Goal: Transaction & Acquisition: Purchase product/service

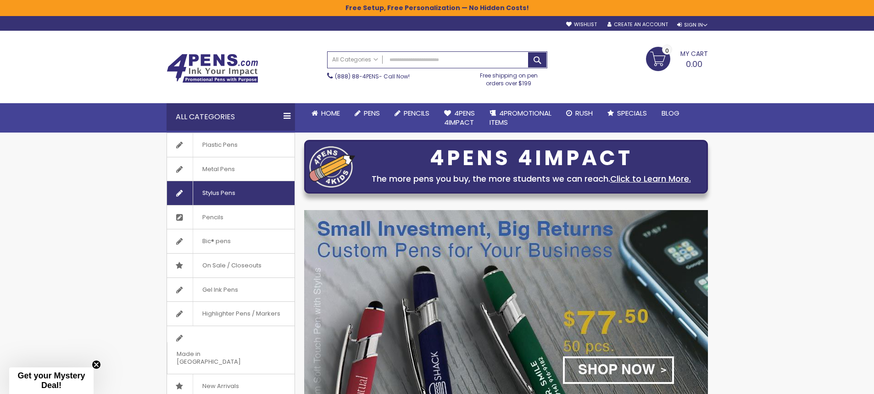
click at [228, 193] on span "Stylus Pens" at bounding box center [219, 193] width 52 height 24
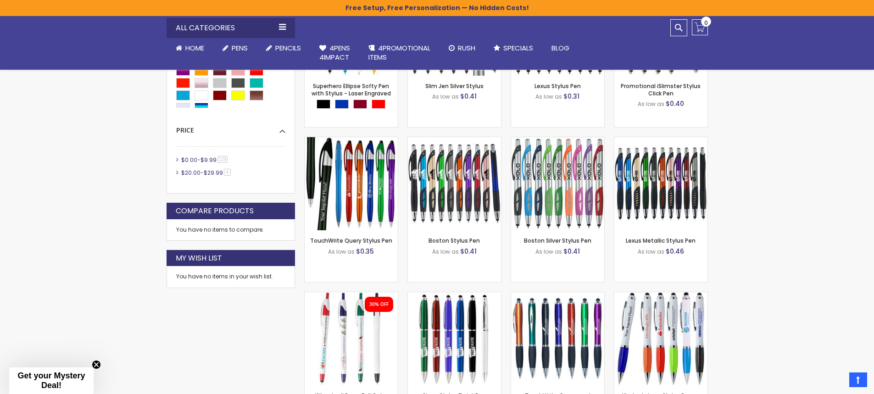
scroll to position [505, 0]
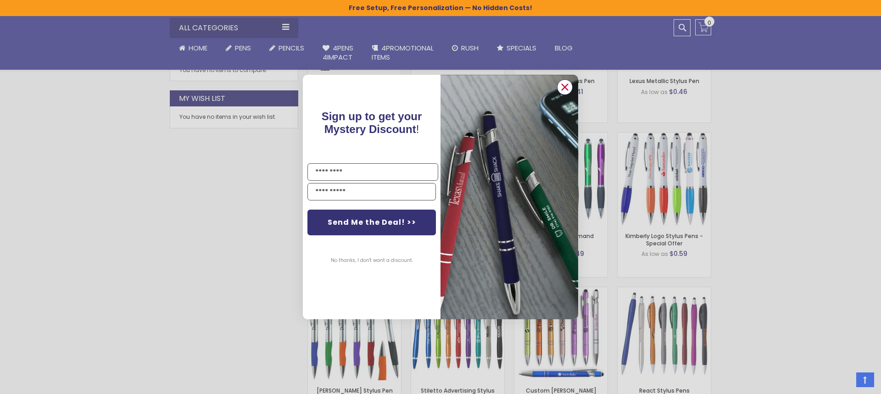
click at [565, 87] on icon "Close dialog" at bounding box center [565, 87] width 6 height 6
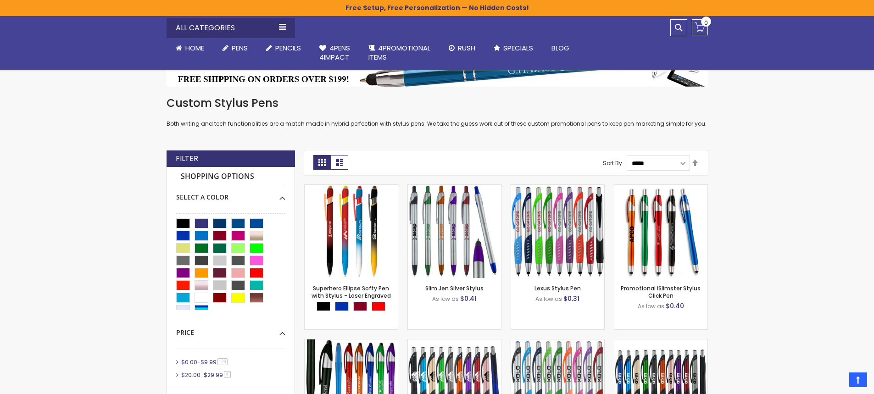
scroll to position [138, 0]
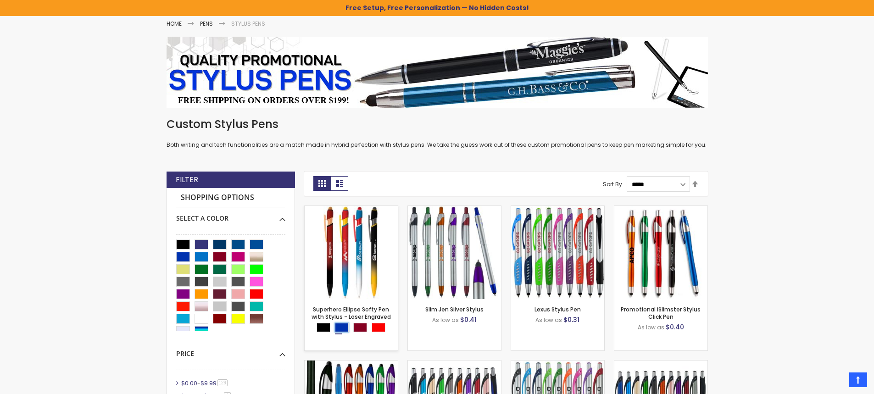
click at [343, 325] on div "Blue" at bounding box center [342, 327] width 14 height 9
click at [340, 327] on div "Blue" at bounding box center [342, 327] width 14 height 9
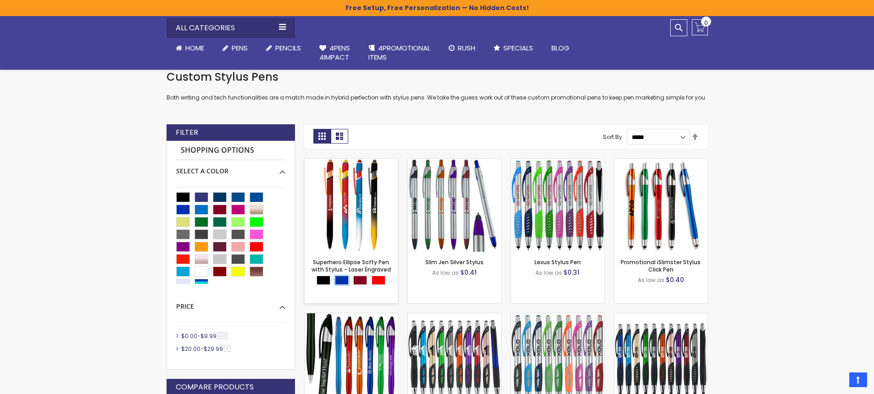
scroll to position [184, 0]
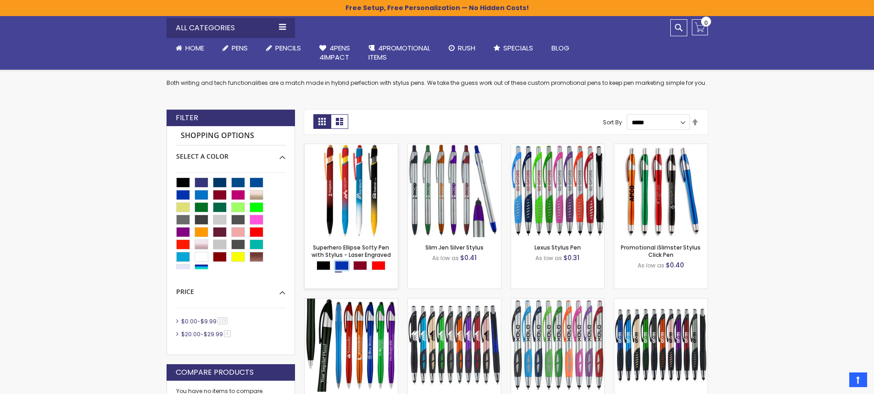
click at [344, 269] on div "Blue" at bounding box center [342, 265] width 14 height 9
click at [362, 211] on img at bounding box center [351, 190] width 93 height 93
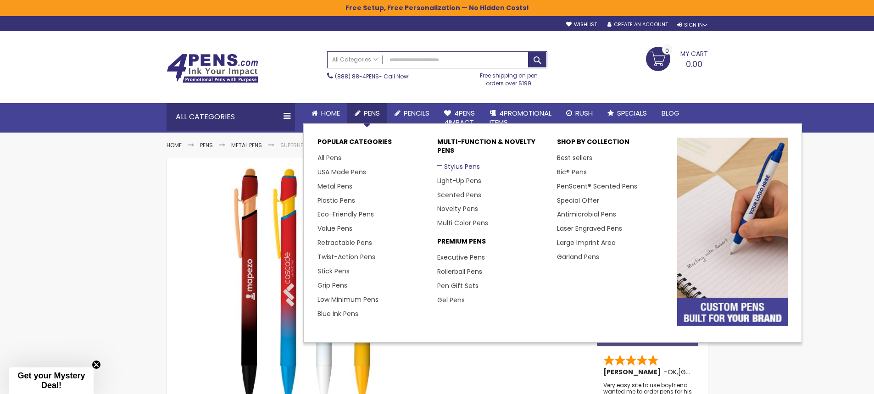
click at [470, 168] on link "Stylus Pens" at bounding box center [458, 166] width 43 height 9
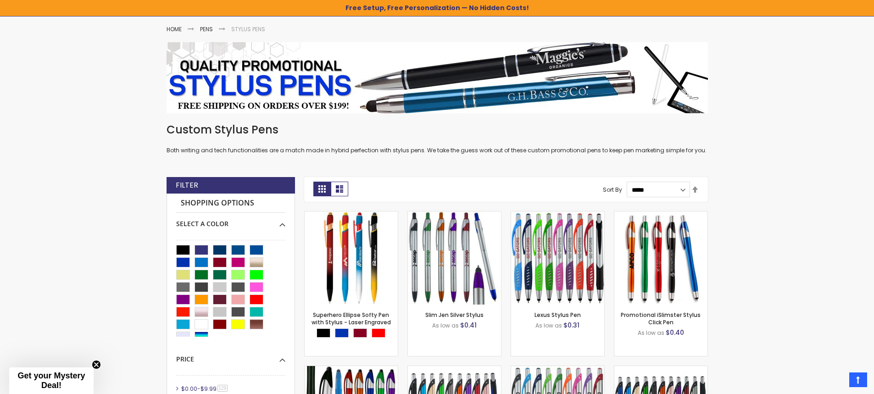
scroll to position [138, 0]
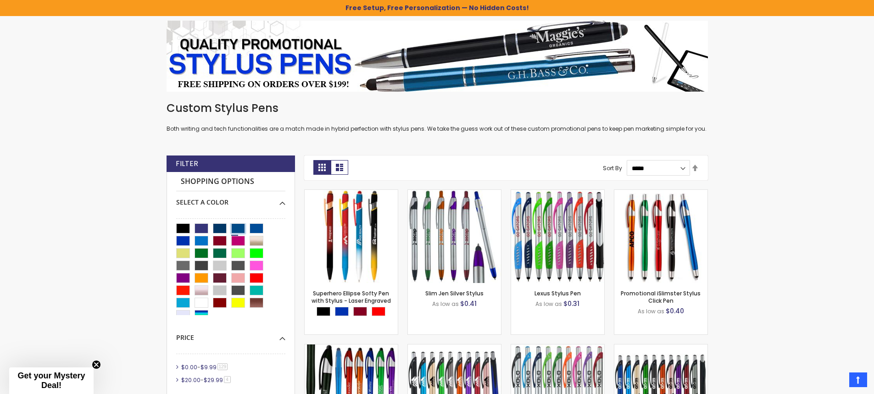
click at [237, 226] on div "Ocean Blue" at bounding box center [238, 229] width 14 height 10
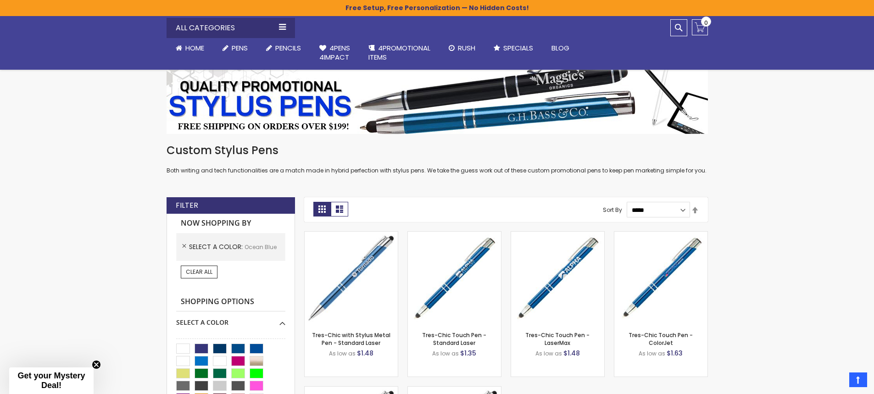
scroll to position [92, 0]
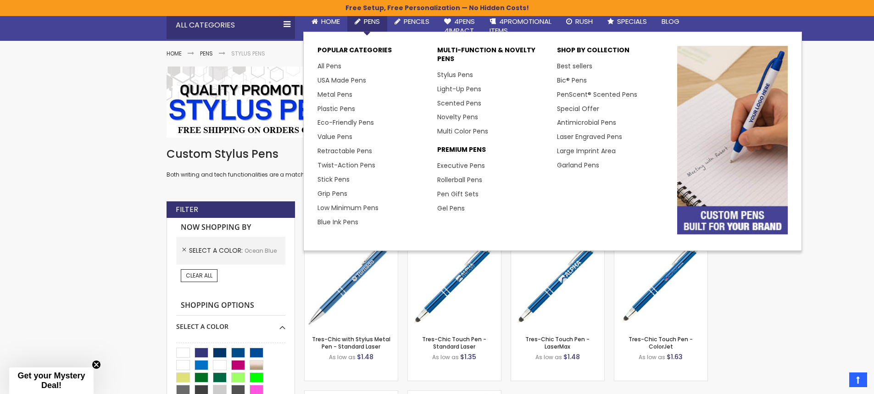
click at [368, 19] on span "Pens" at bounding box center [372, 22] width 16 height 10
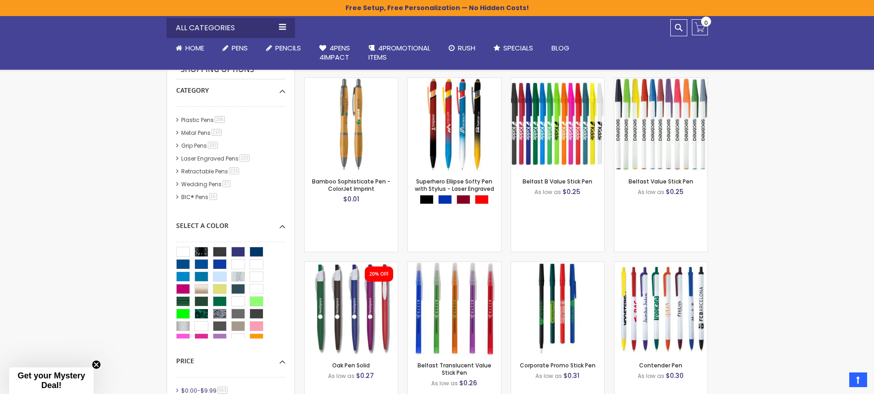
scroll to position [200, 0]
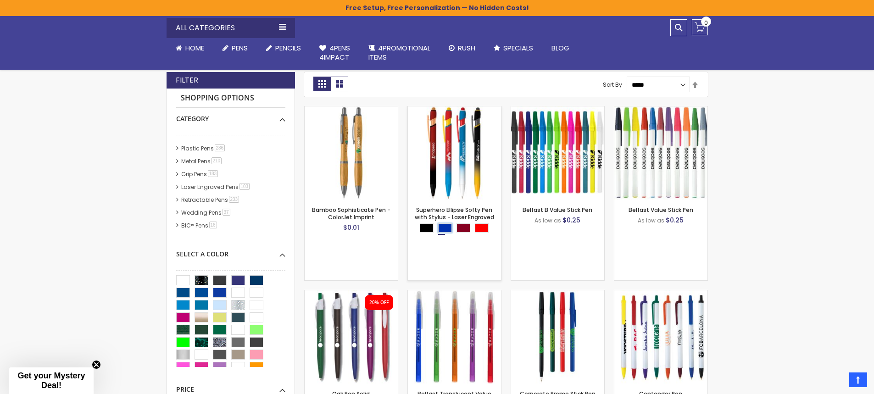
click at [442, 227] on div "Blue" at bounding box center [445, 228] width 14 height 9
click at [319, 80] on strong "Grid" at bounding box center [321, 84] width 17 height 15
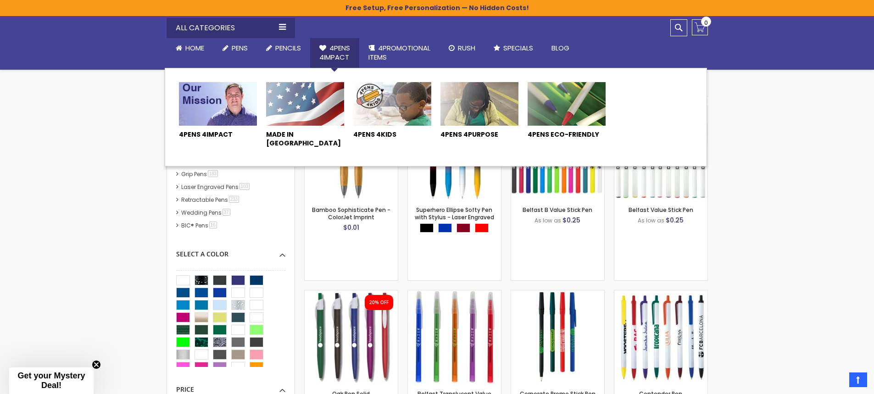
click at [328, 45] on link "4Pens 4impact" at bounding box center [334, 53] width 49 height 30
